Goal: Download file/media

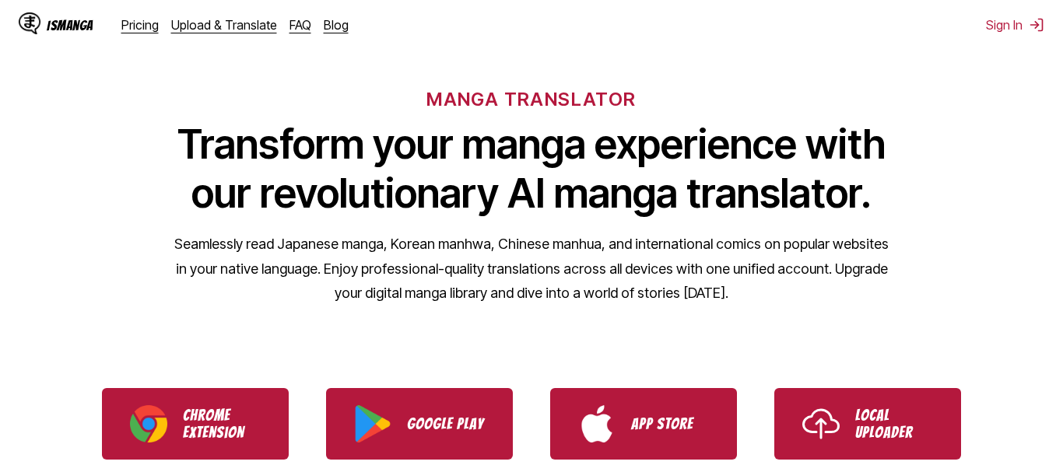
scroll to position [89, 0]
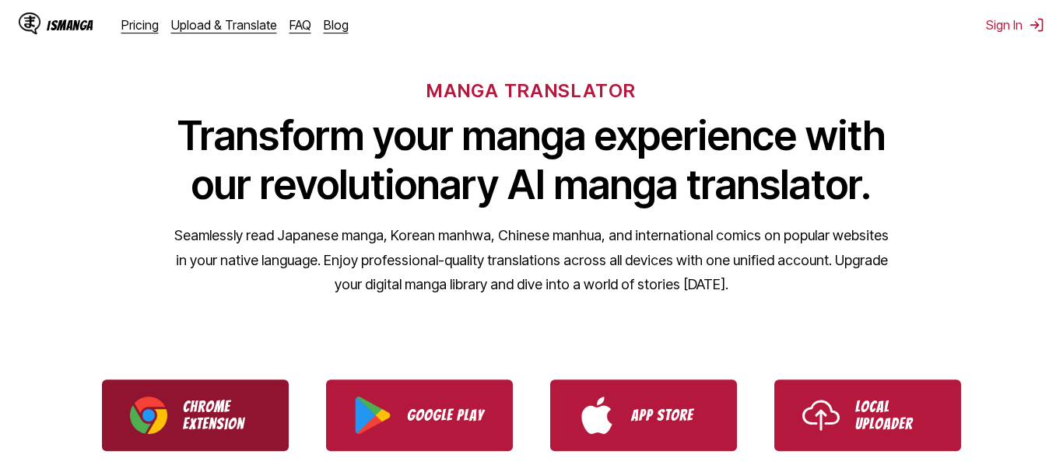
click at [231, 401] on p "Chrome Extension" at bounding box center [222, 415] width 78 height 34
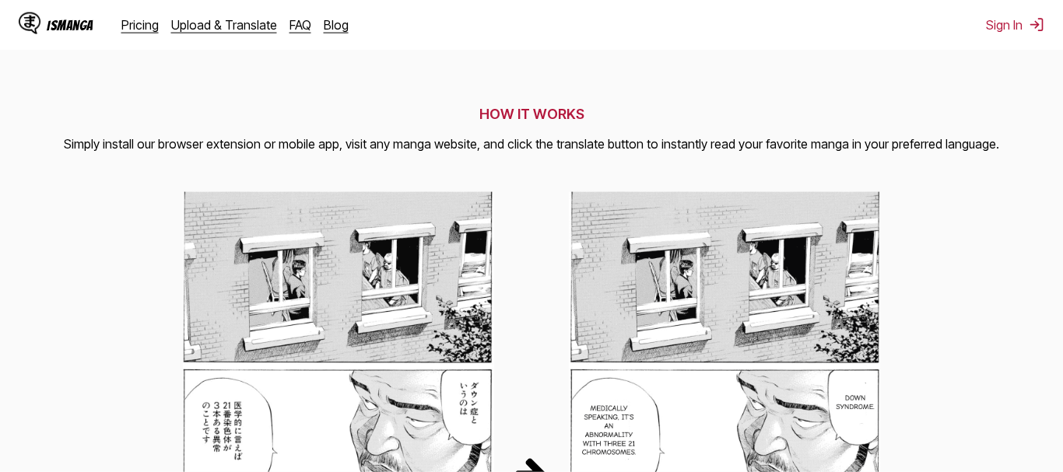
scroll to position [608, 0]
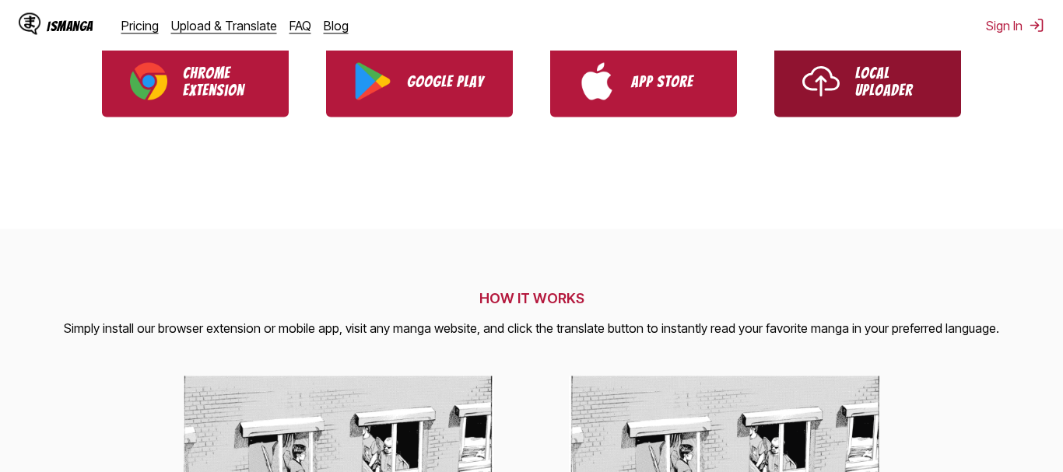
scroll to position [424, 0]
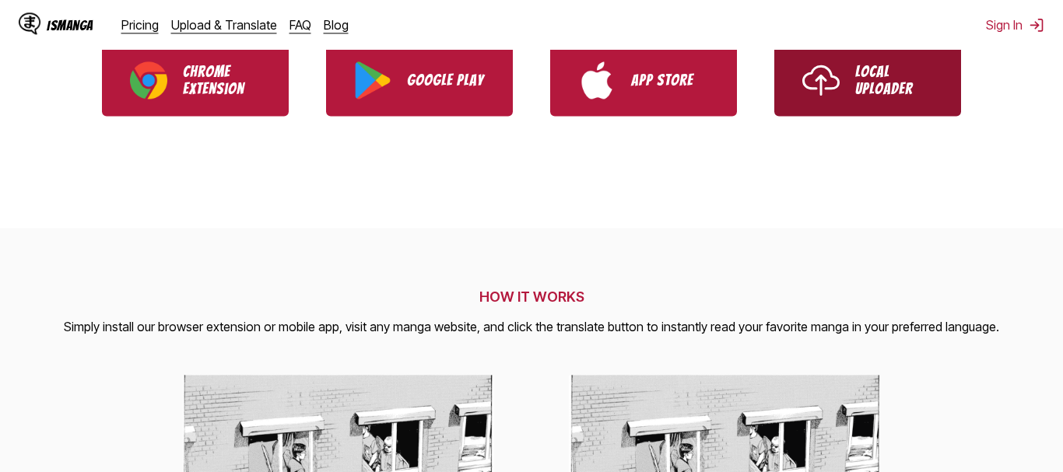
click at [819, 84] on img "Use IsManga Local Uploader" at bounding box center [820, 79] width 37 height 37
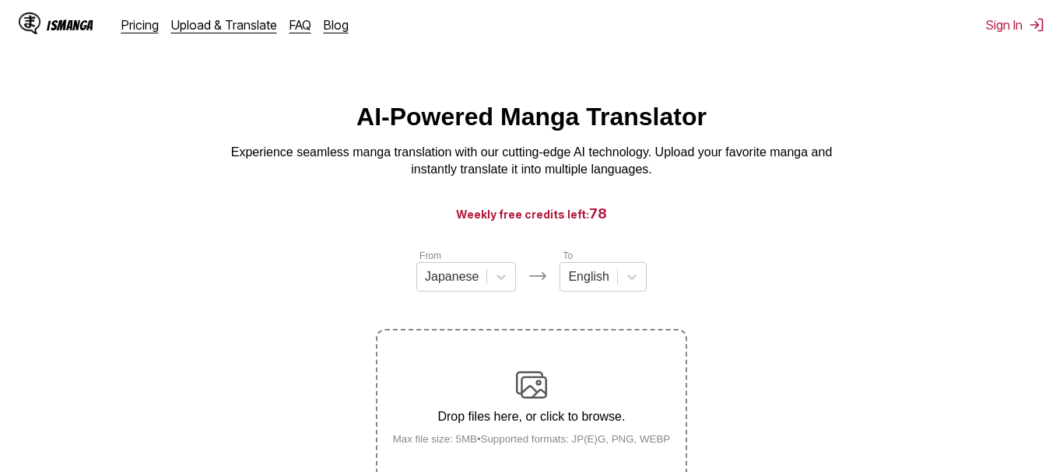
scroll to position [145, 0]
